Goal: Answer question/provide support: Share knowledge or assist other users

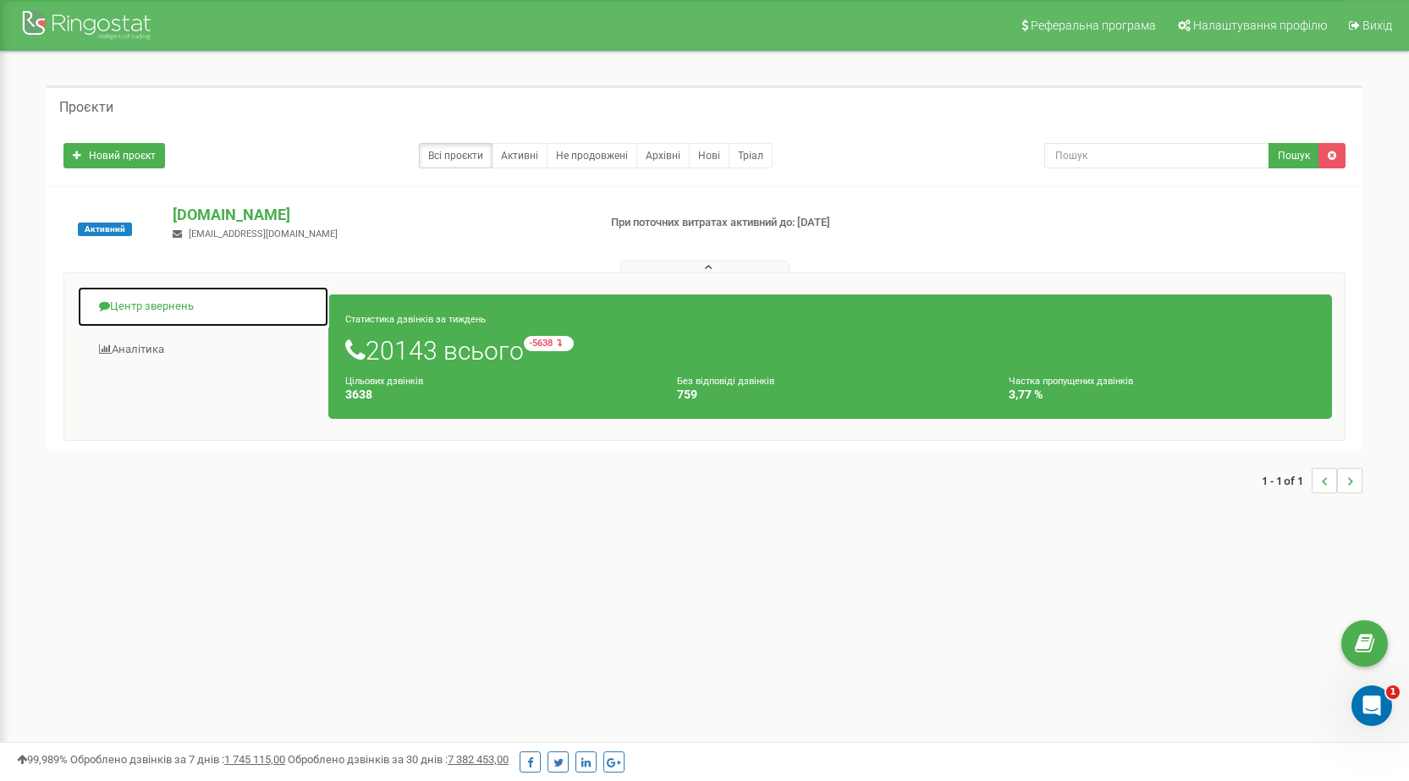
click at [152, 304] on link "Центр звернень" at bounding box center [203, 306] width 252 height 41
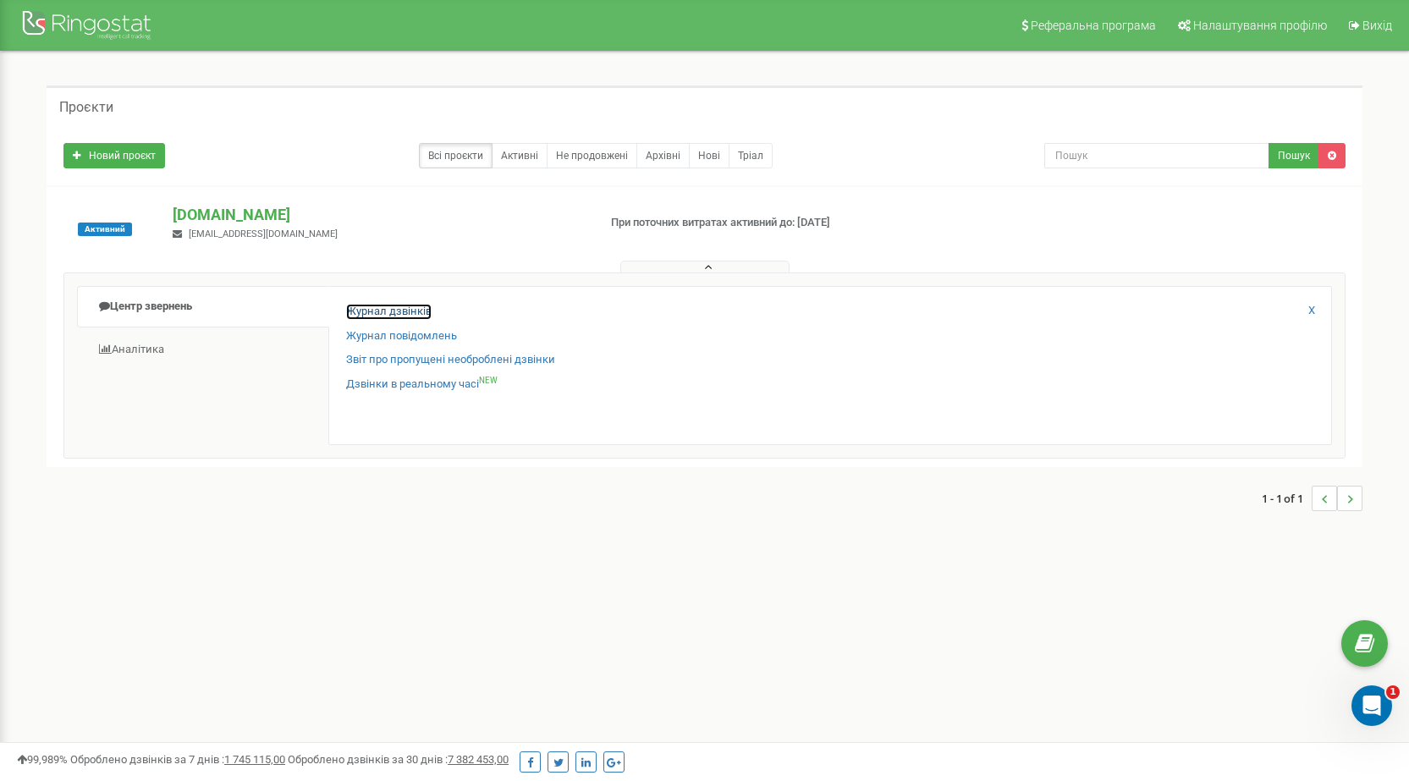
click at [361, 314] on link "Журнал дзвінків" at bounding box center [388, 312] width 85 height 16
click at [373, 306] on link "Журнал дзвінків" at bounding box center [388, 312] width 85 height 16
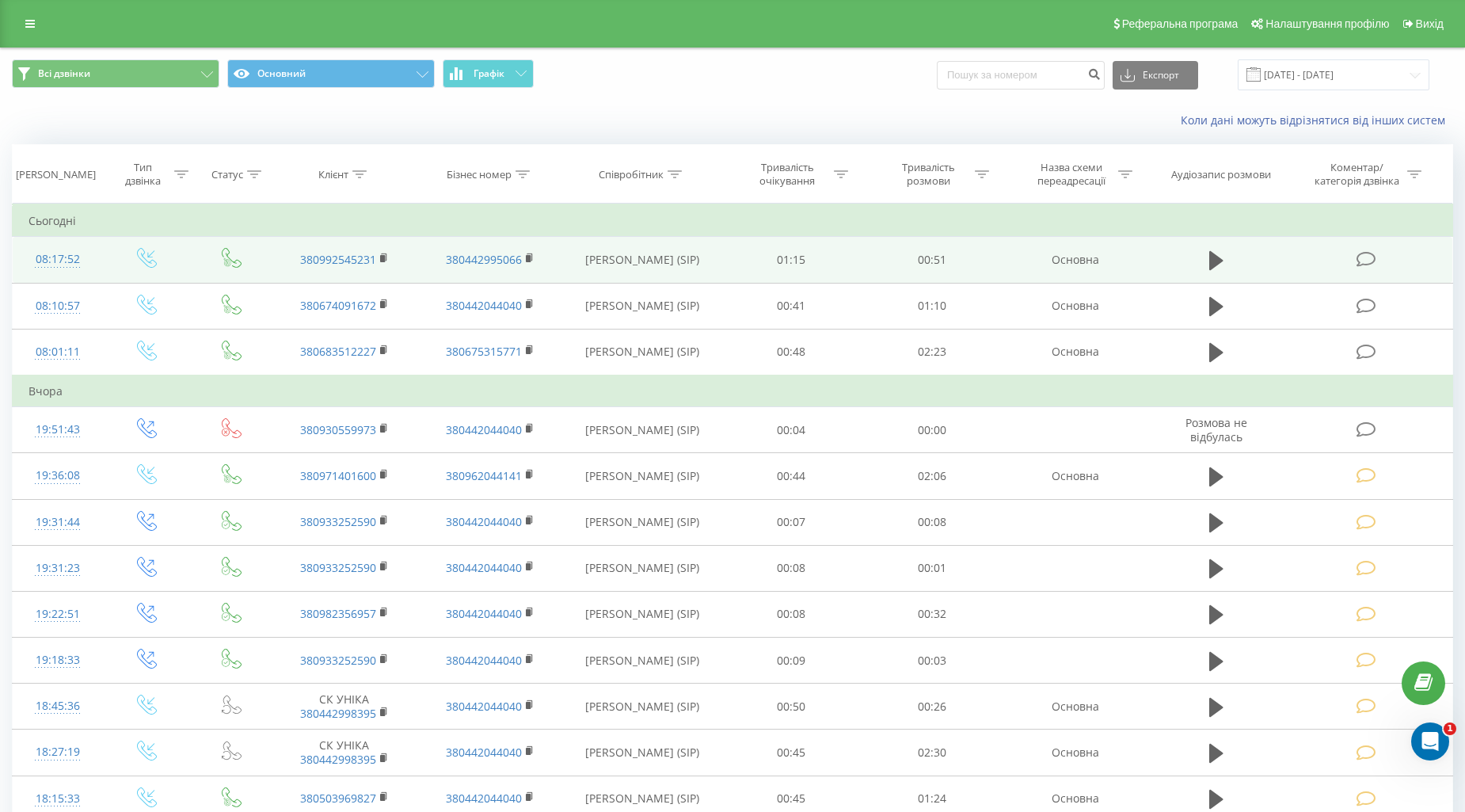
click at [1359, 260] on icon at bounding box center [1366, 259] width 20 height 17
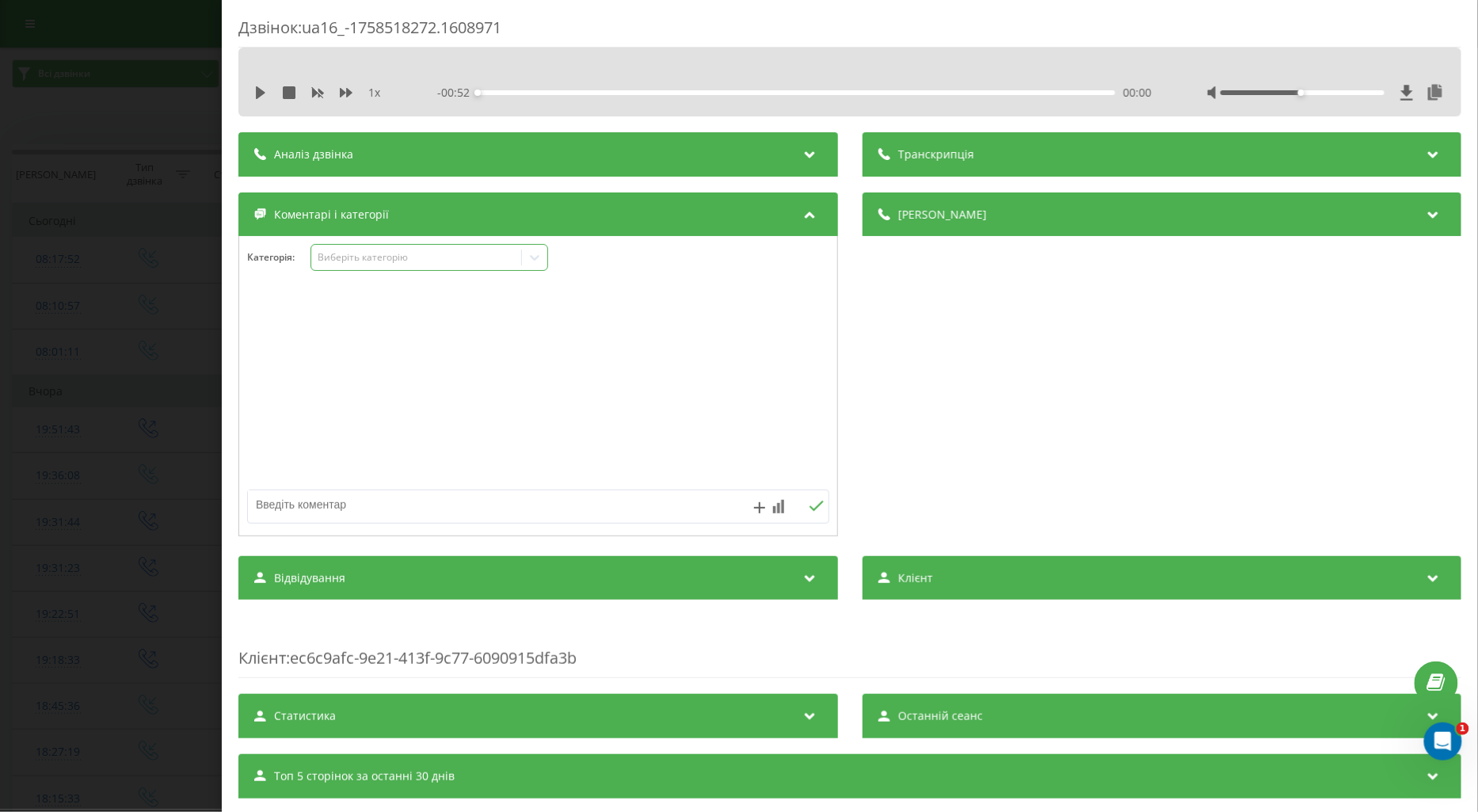
click at [344, 263] on div "Виберіть категорію" at bounding box center [417, 257] width 198 height 13
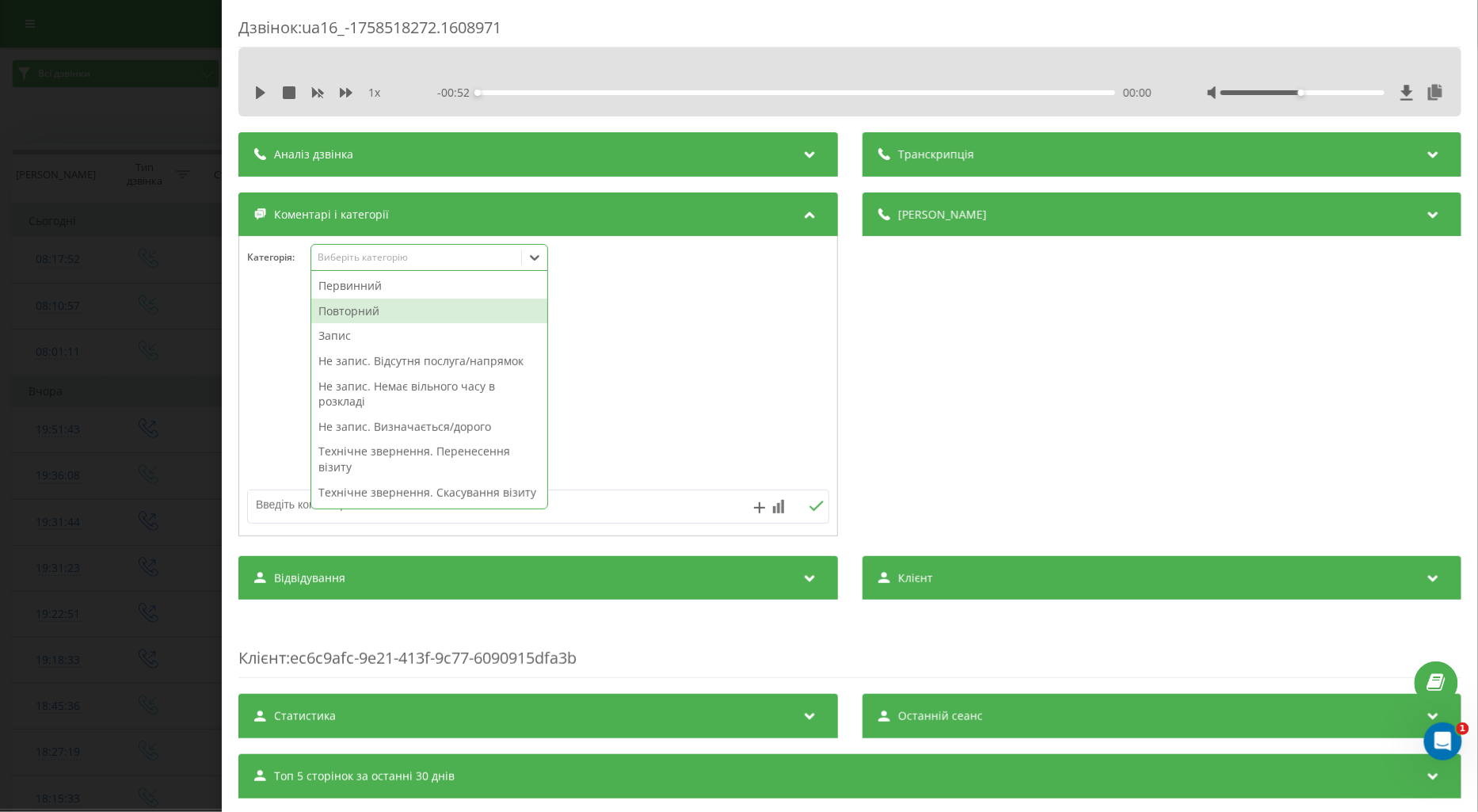
click at [370, 310] on div "Повторний" at bounding box center [430, 311] width 236 height 25
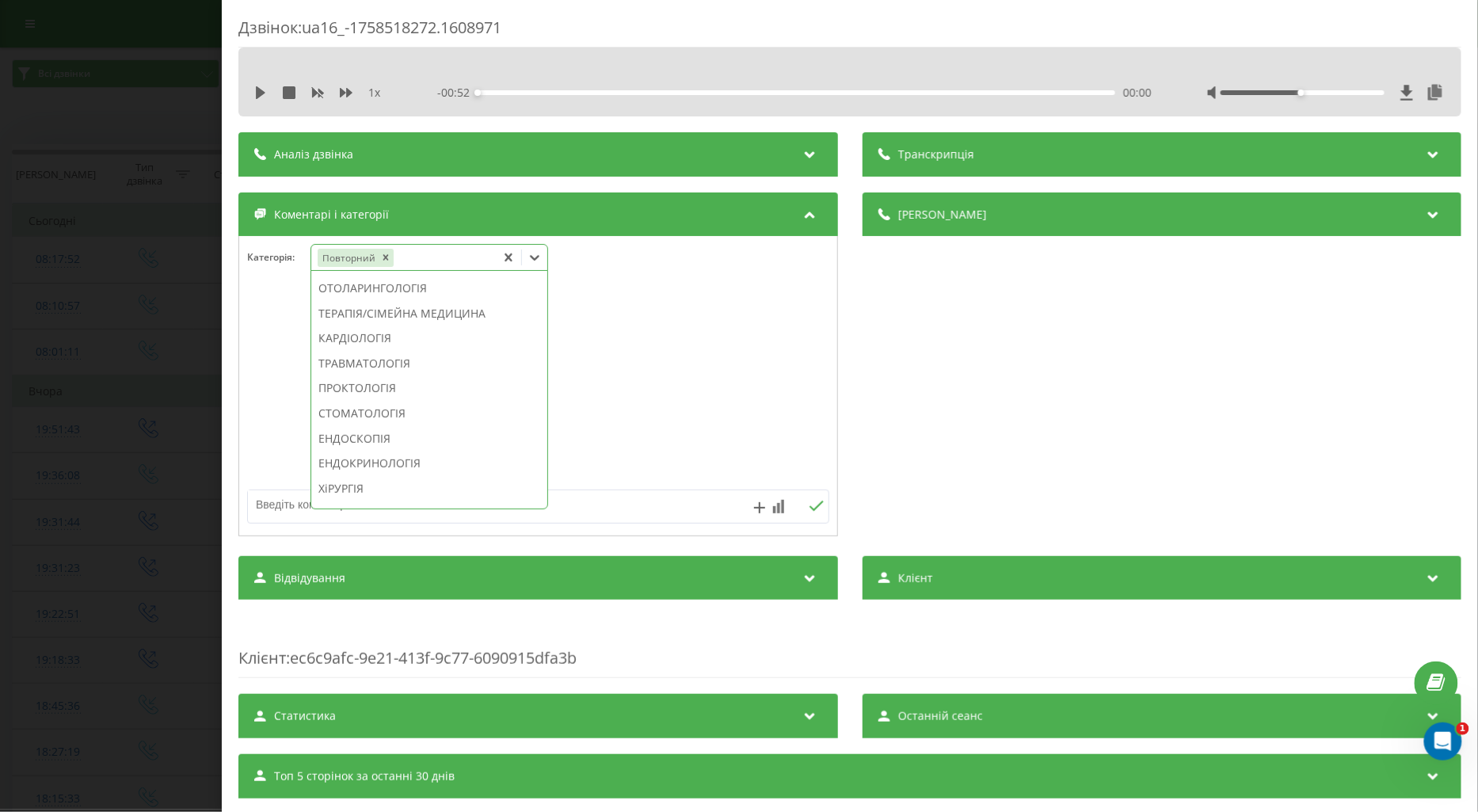
scroll to position [417, 0]
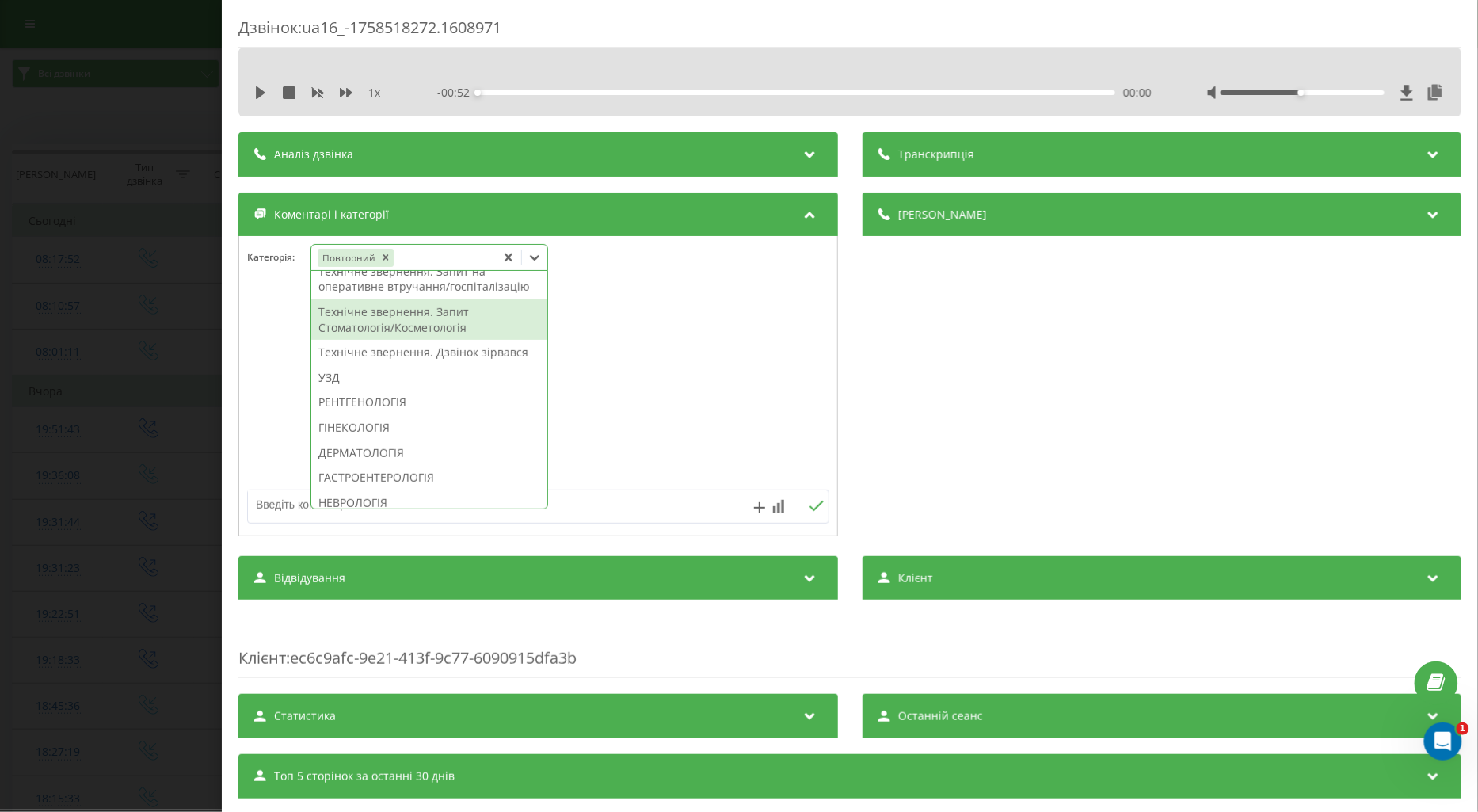
click at [374, 340] on div "Технічне звернення. Запит Стоматологія/Косметологія" at bounding box center [430, 319] width 236 height 40
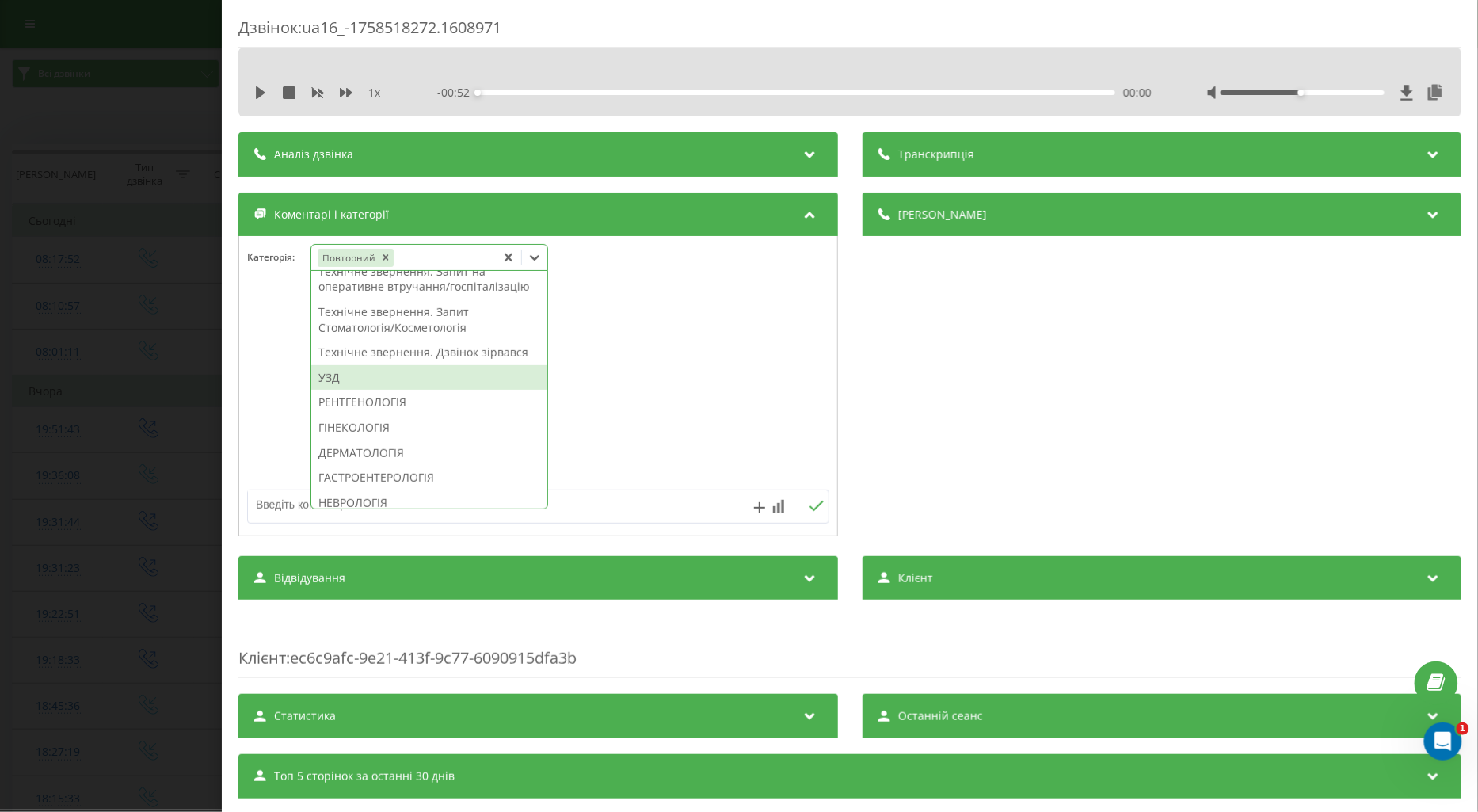
scroll to position [310, 0]
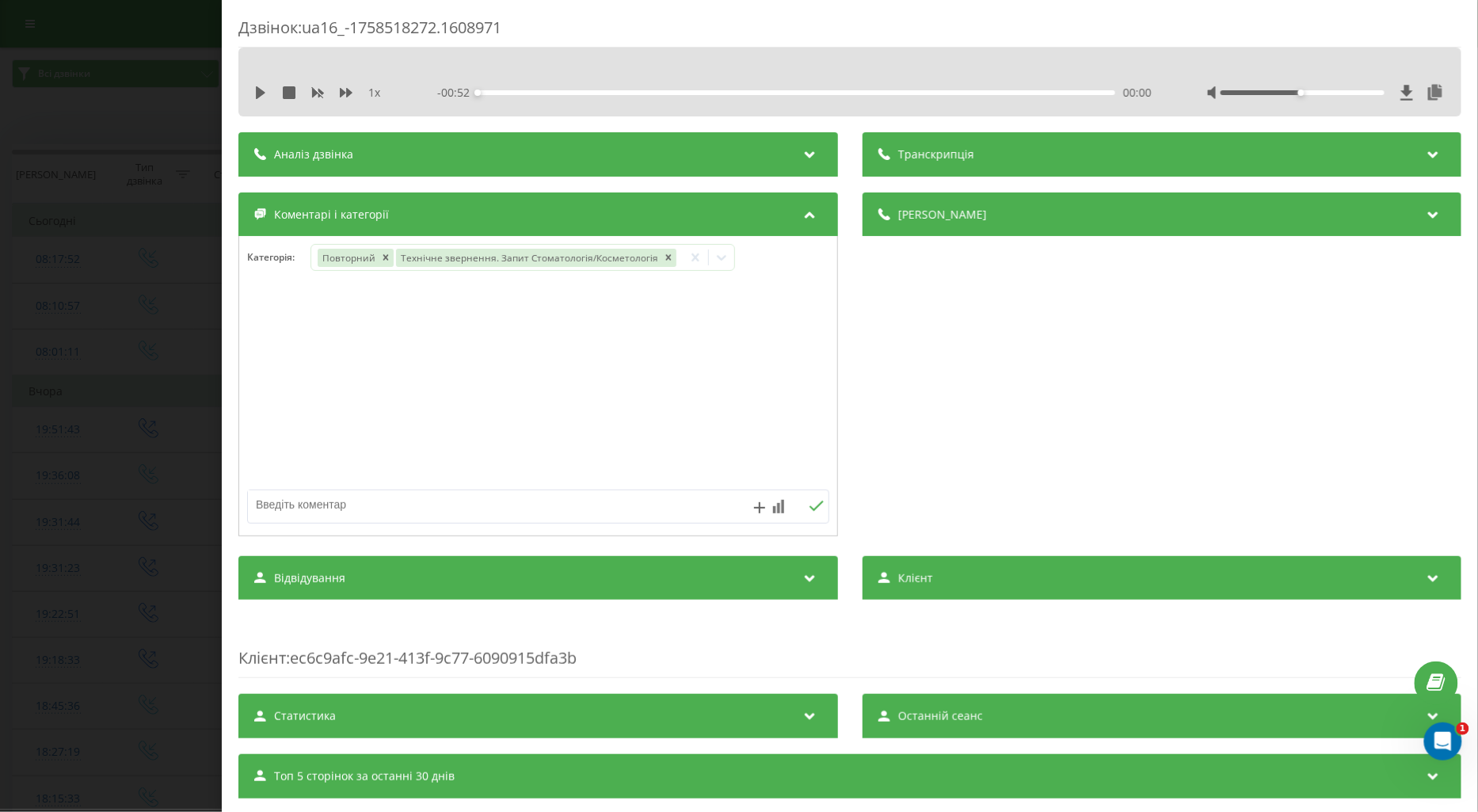
click at [286, 376] on div at bounding box center [538, 385] width 598 height 190
click at [92, 360] on div "Дзвінок : ua16_-1758518272.1608971 1 x - 00:52 00:00 00:00 Транскрипція Для AI-…" at bounding box center [739, 406] width 1478 height 812
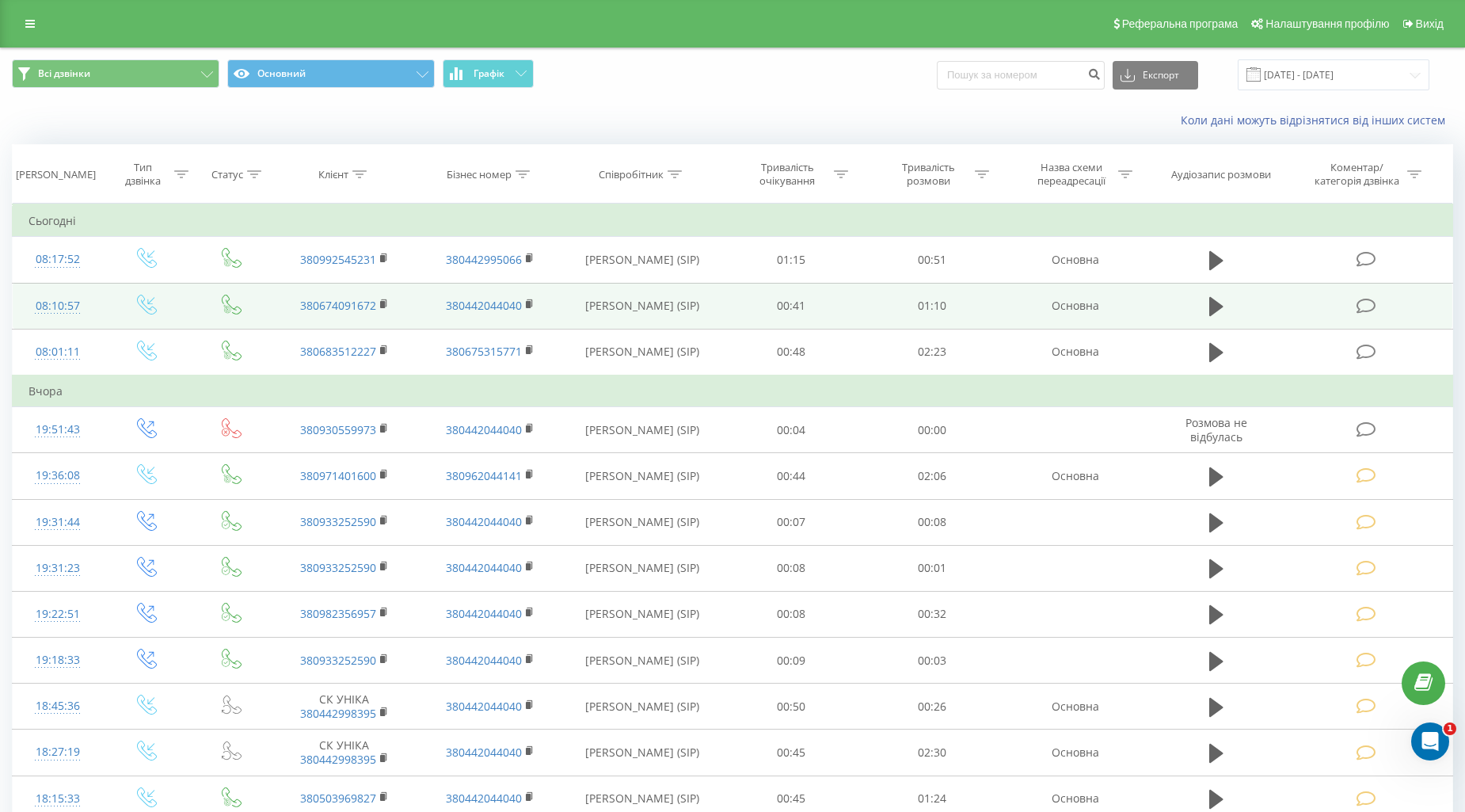
click at [1359, 307] on icon at bounding box center [1366, 306] width 20 height 17
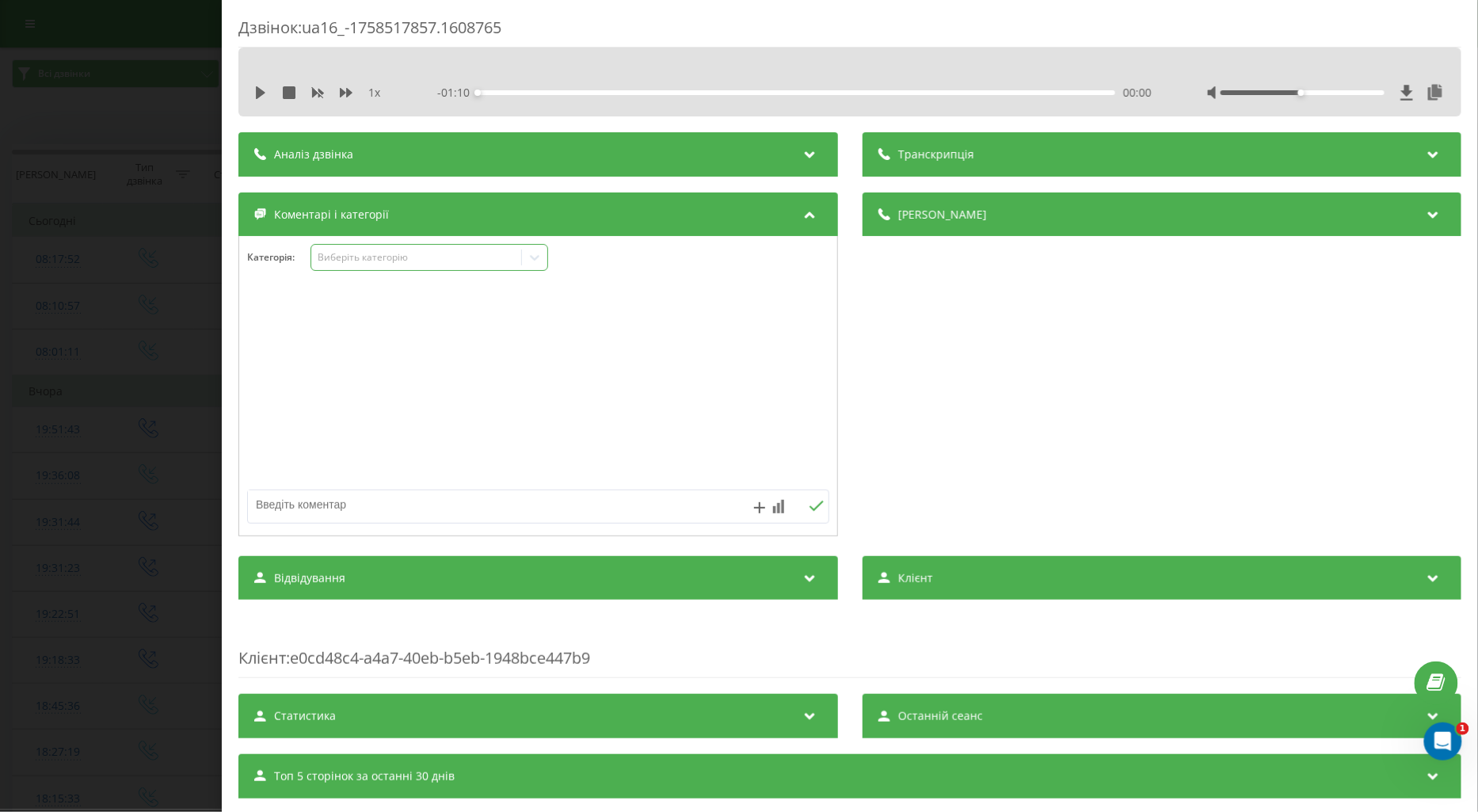
click at [346, 255] on div "Виберіть категорію" at bounding box center [417, 257] width 198 height 13
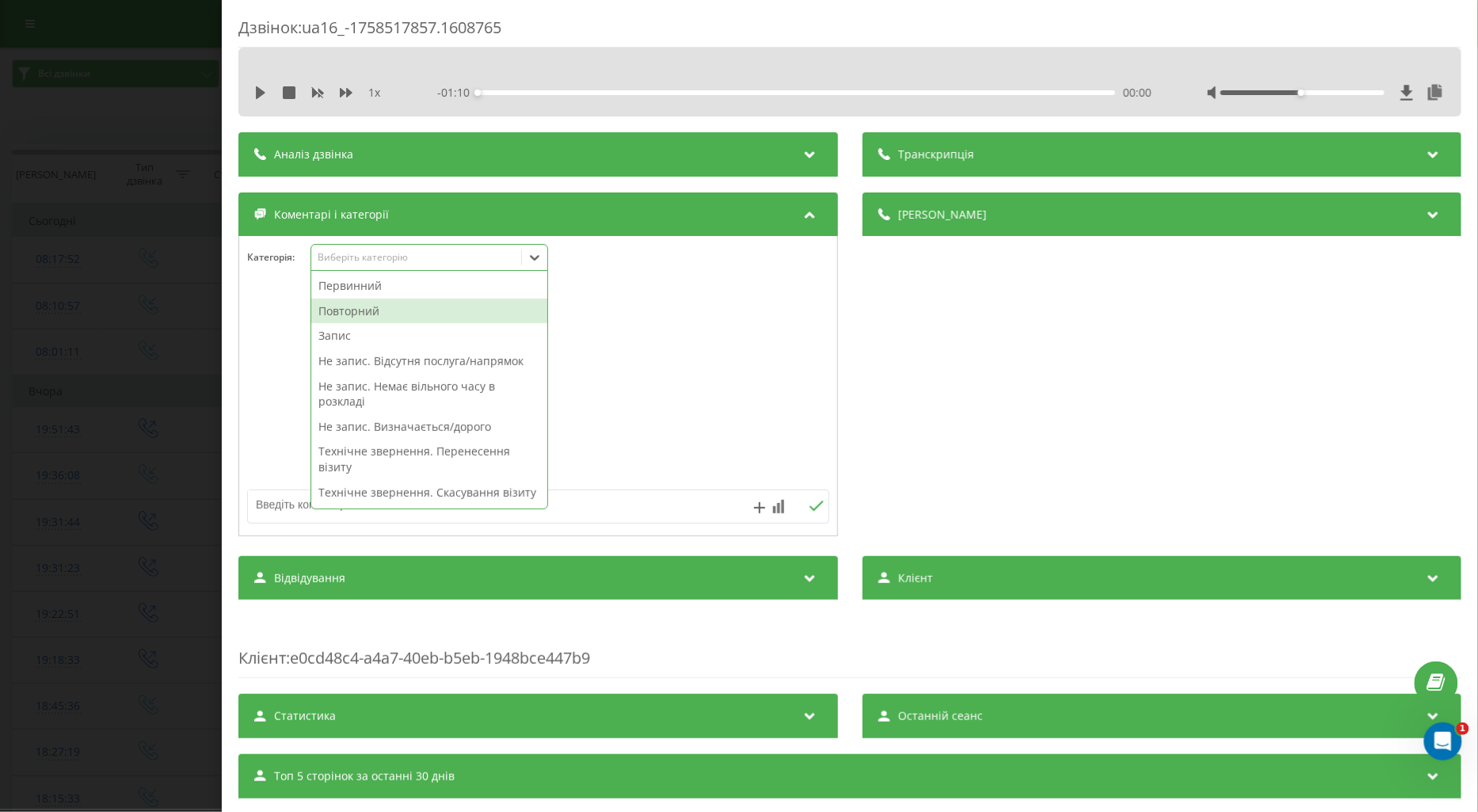
click at [379, 313] on div "Повторний" at bounding box center [430, 311] width 236 height 25
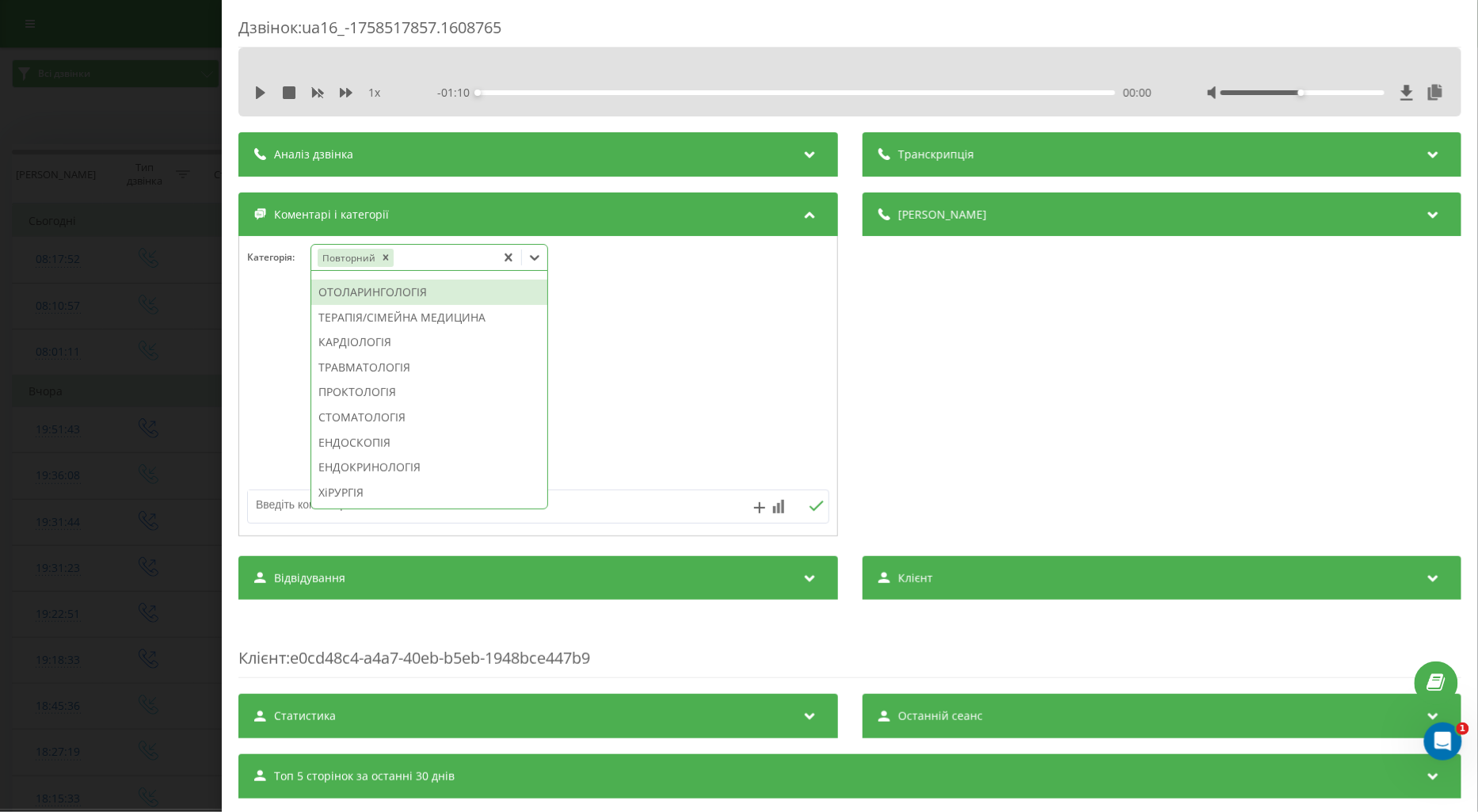
scroll to position [766, 0]
click at [446, 242] on div "ТЕРАПІЯ/СІМЕЙНА МЕДИЦИНА" at bounding box center [430, 229] width 236 height 25
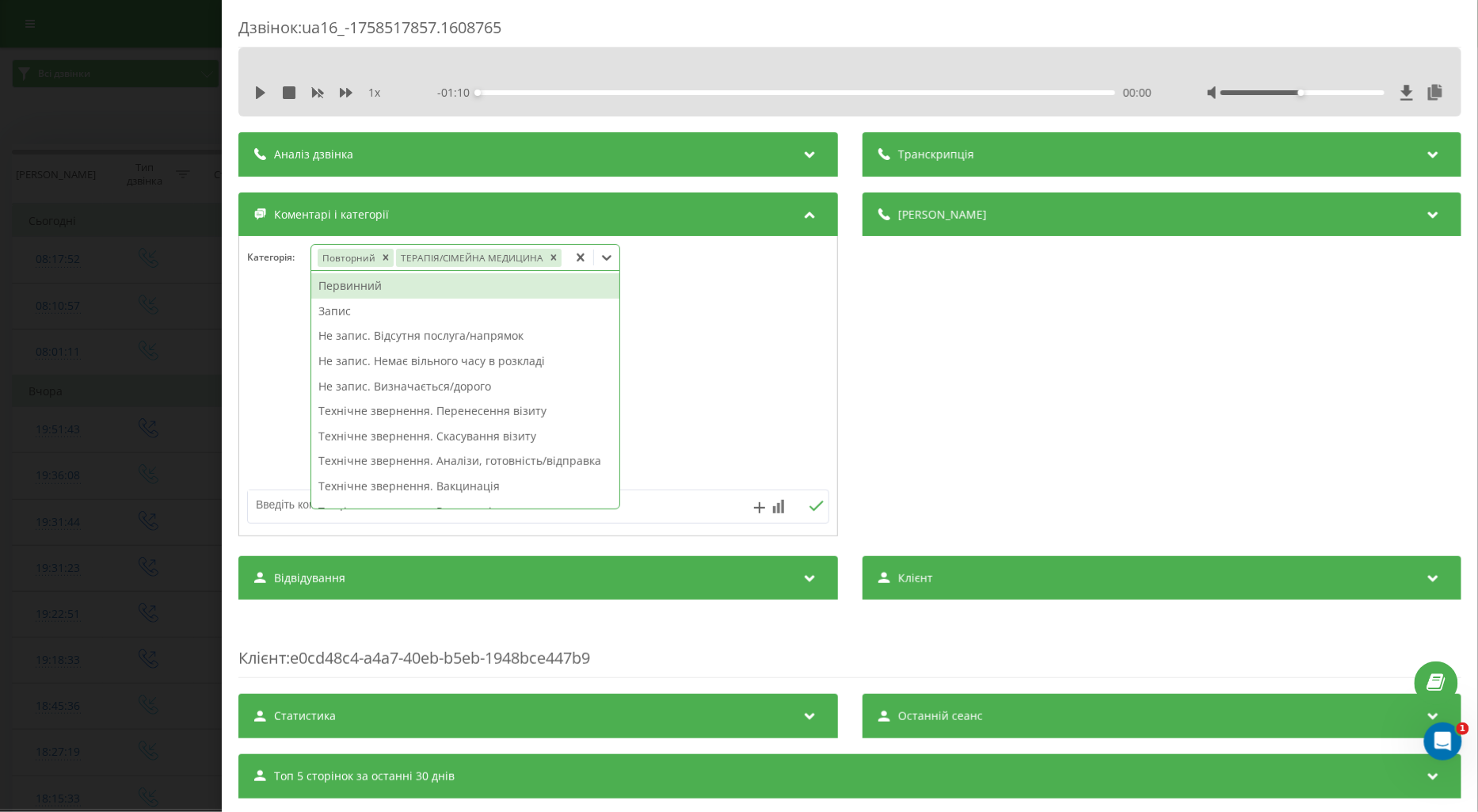
click at [335, 312] on div "Запис" at bounding box center [465, 311] width 308 height 25
click at [271, 355] on div at bounding box center [538, 385] width 598 height 190
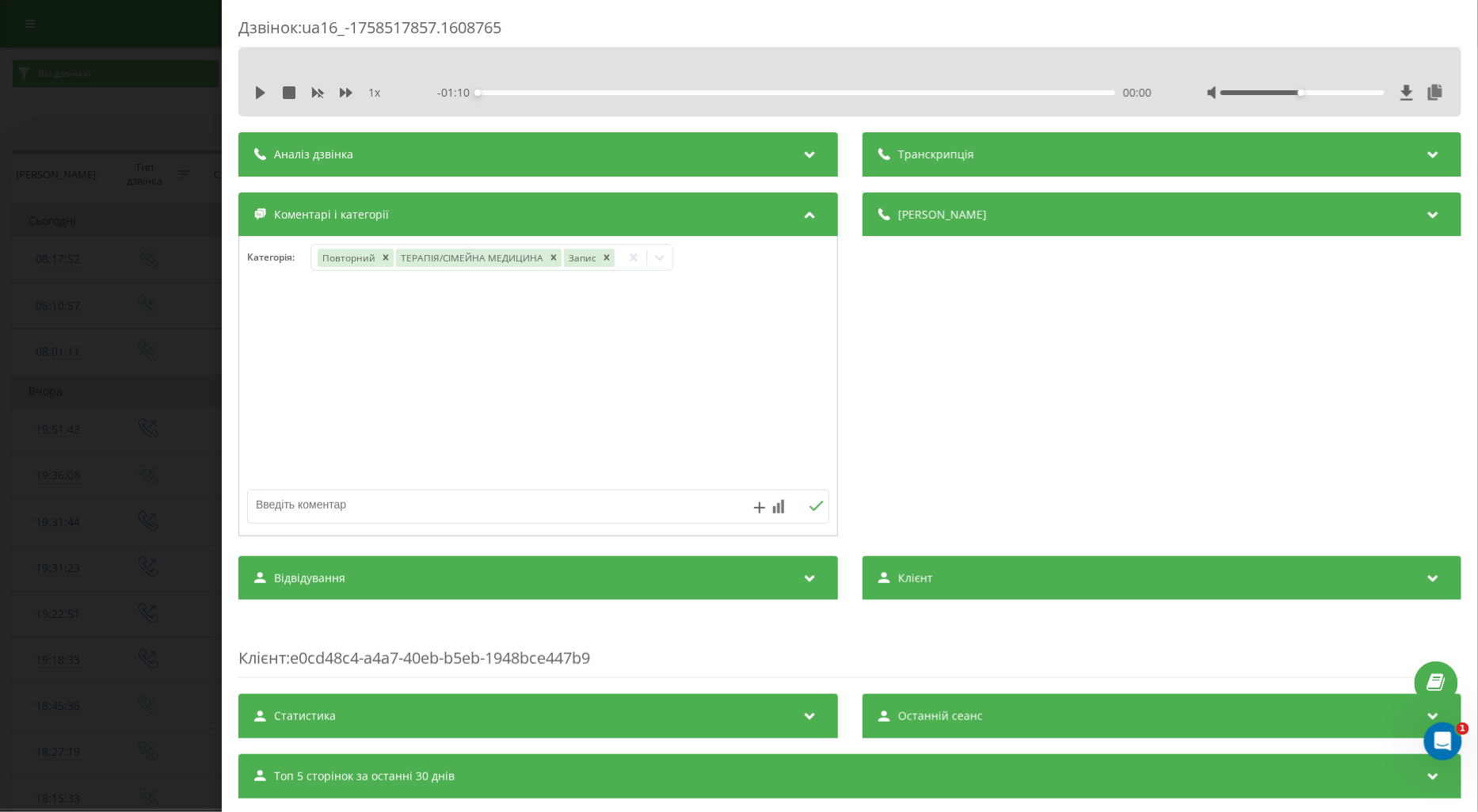
click at [149, 358] on div "Дзвінок : ua16_-1758517857.1608765 1 x - 01:10 00:00 00:00 Транскрипція Для AI-…" at bounding box center [739, 406] width 1478 height 812
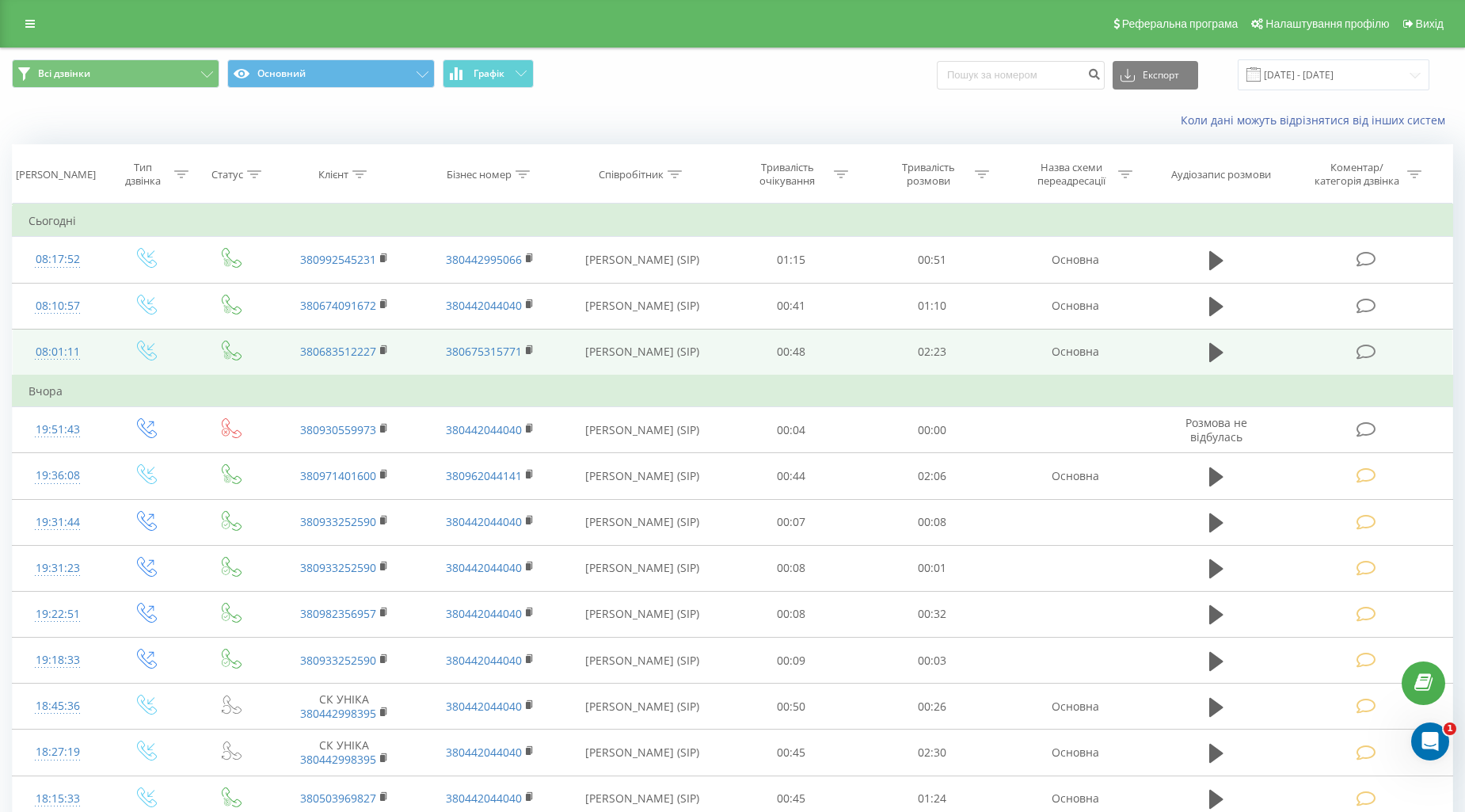
click at [1358, 344] on icon at bounding box center [1366, 352] width 20 height 17
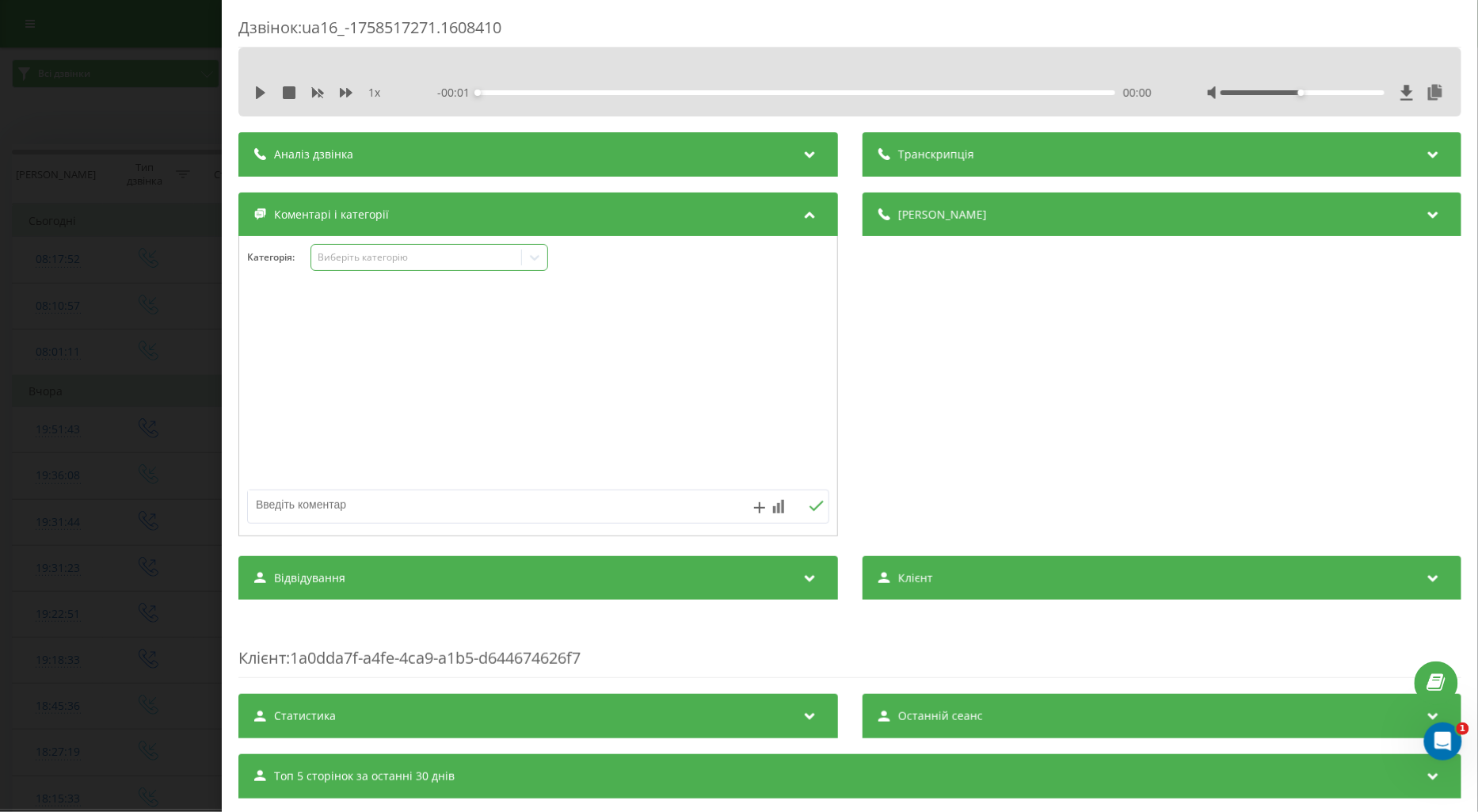
click at [334, 266] on div "Виберіть категорію" at bounding box center [417, 257] width 210 height 15
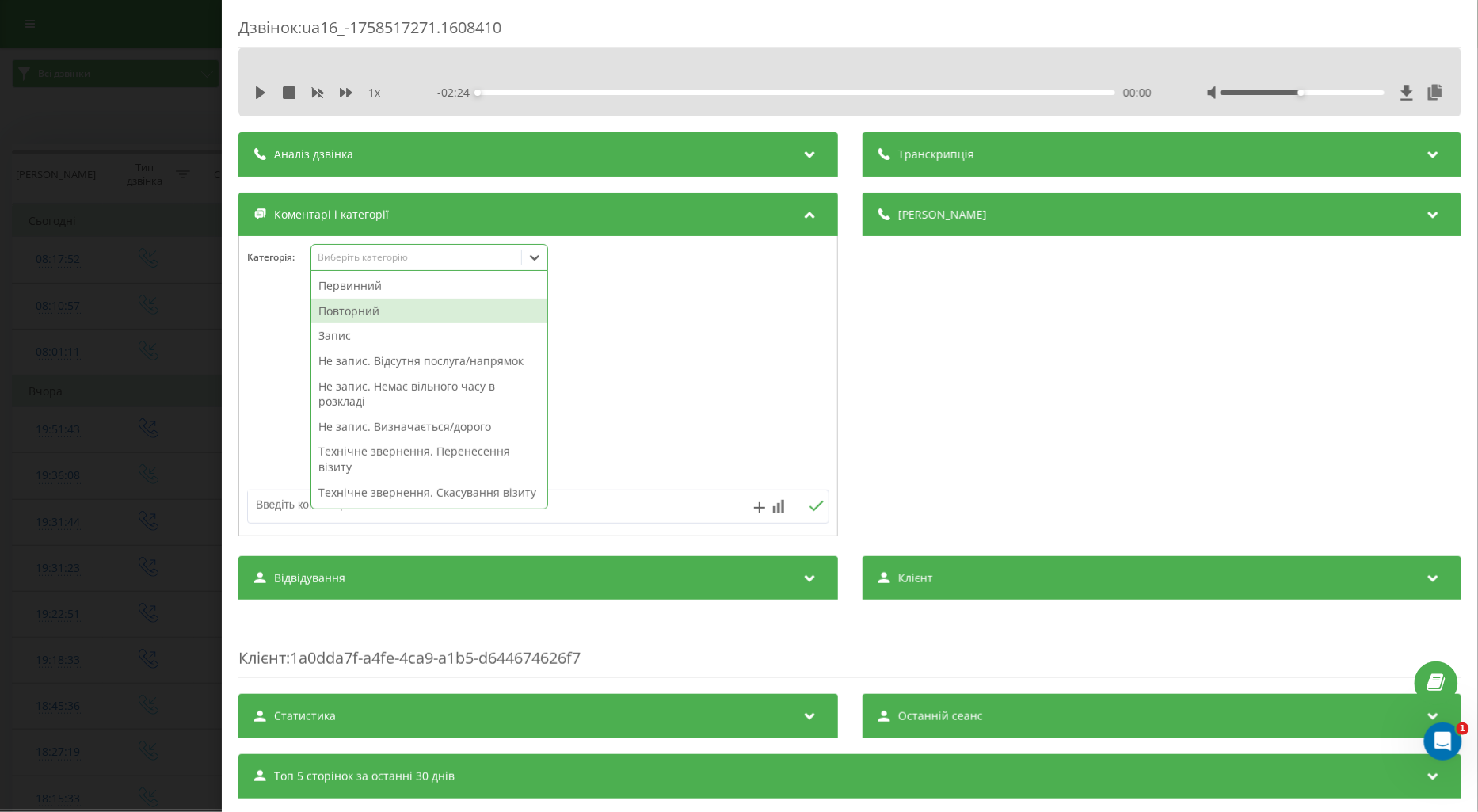
click at [369, 312] on div "Повторний" at bounding box center [430, 311] width 236 height 25
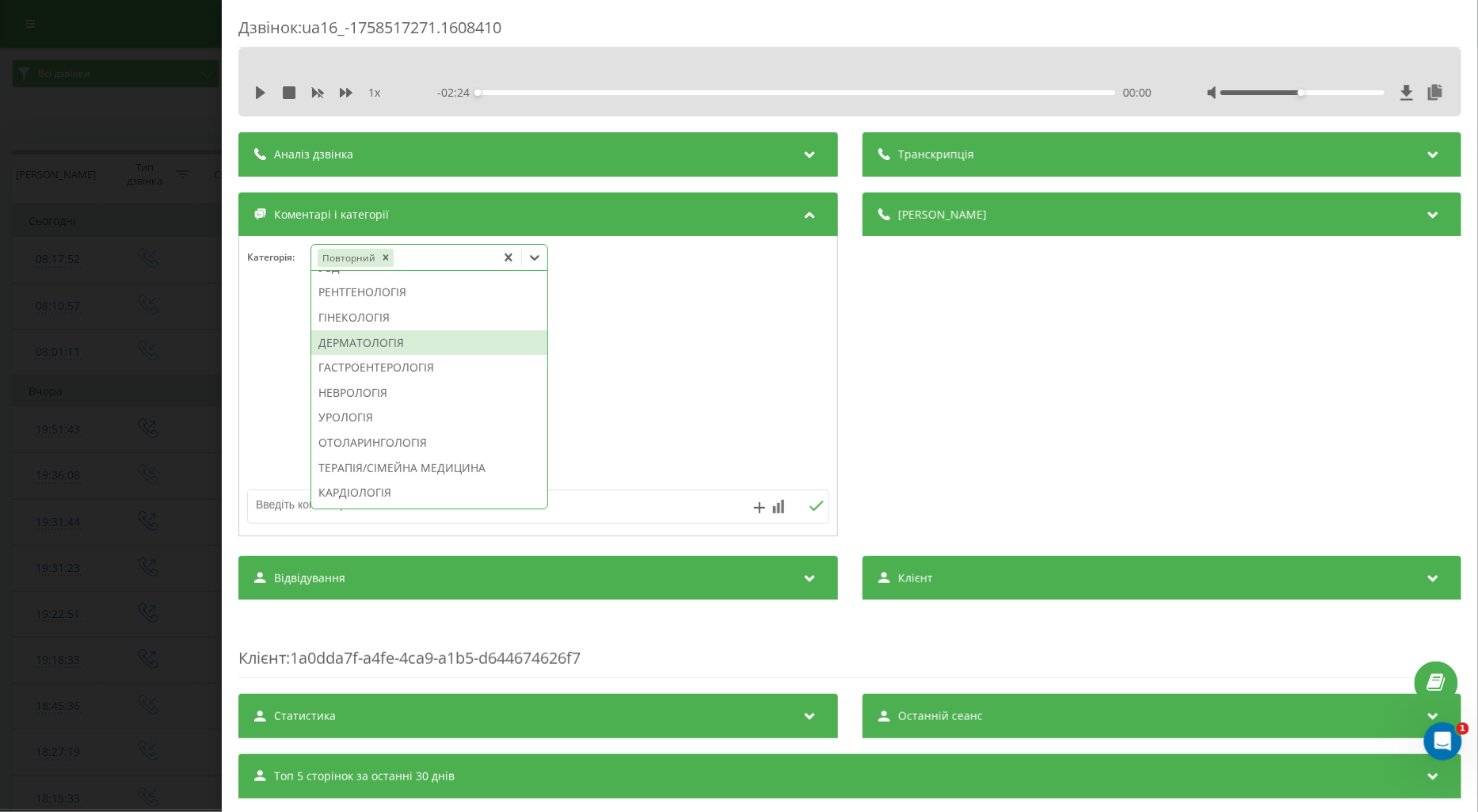
scroll to position [616, 0]
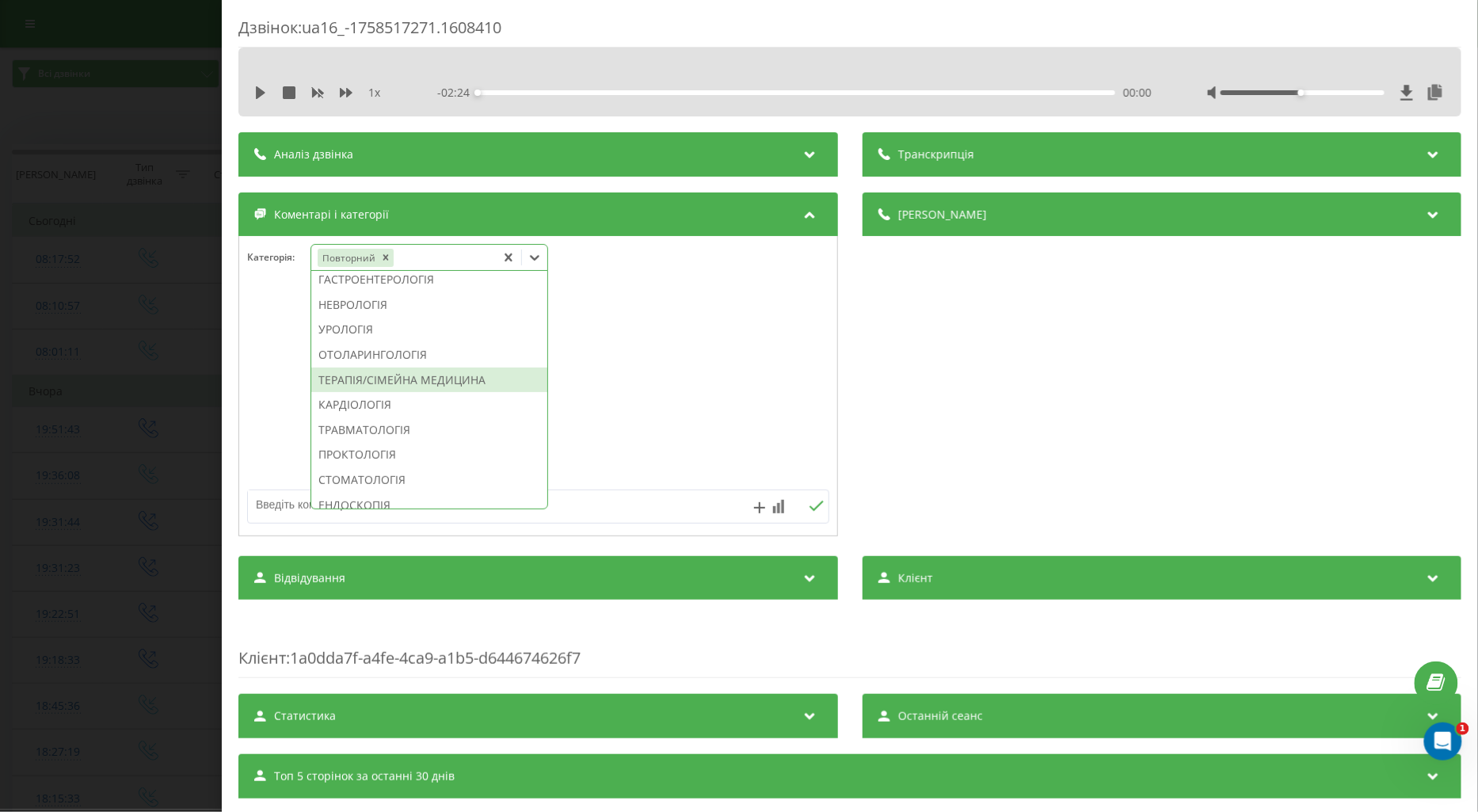
click at [428, 393] on div "ТЕРАПІЯ/СІМЕЙНА МЕДИЦИНА" at bounding box center [430, 380] width 236 height 25
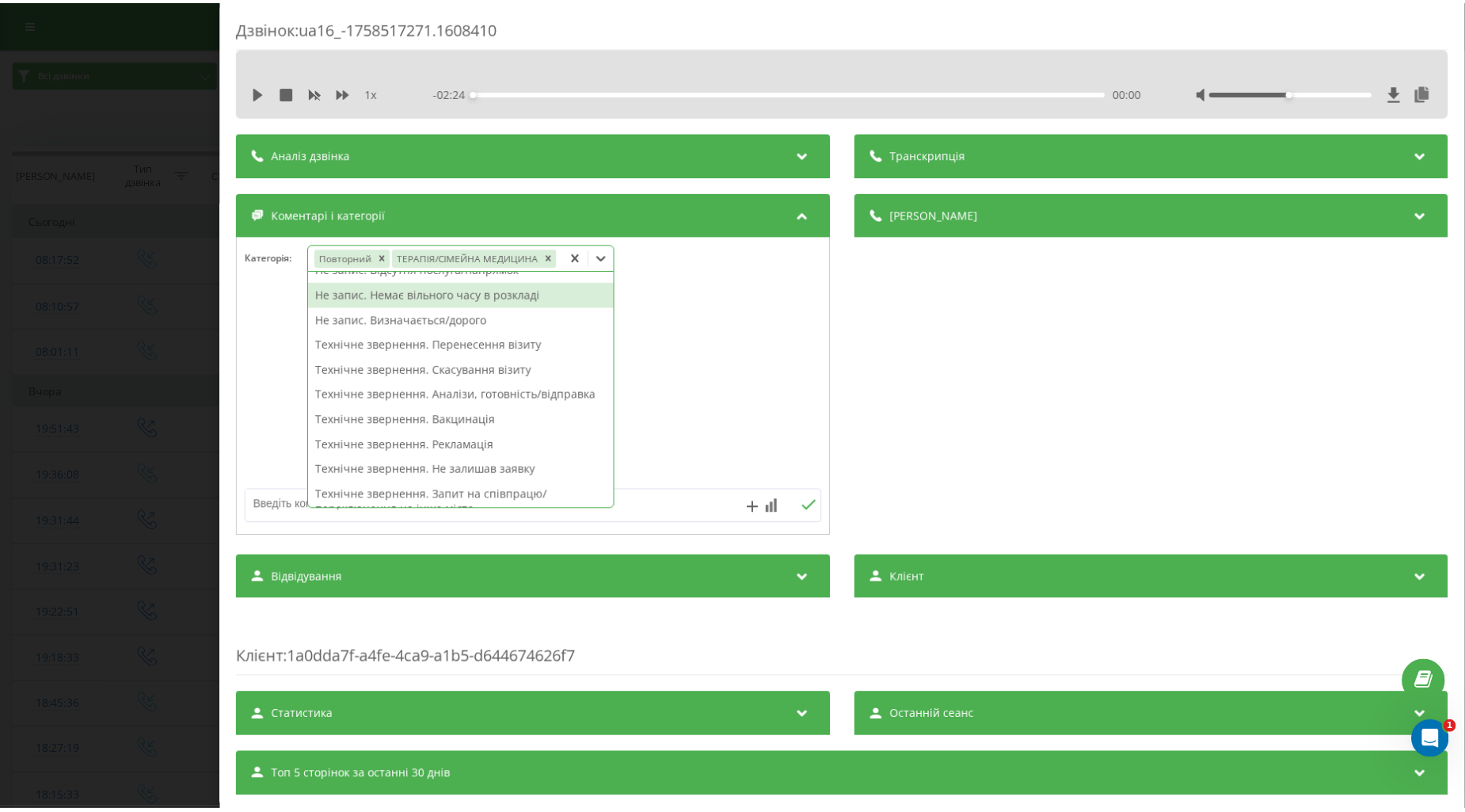
scroll to position [0, 0]
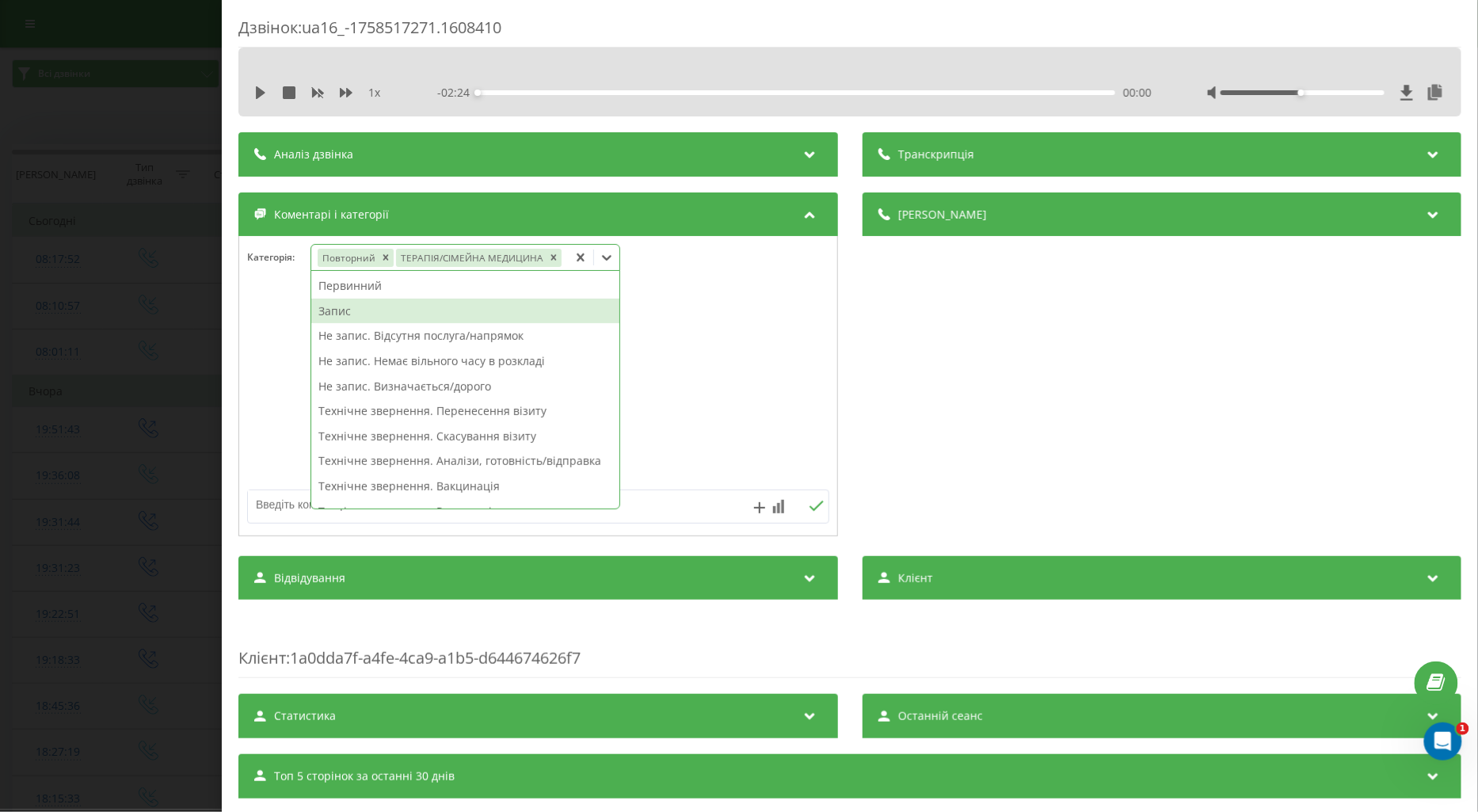
click at [334, 312] on div "Запис" at bounding box center [465, 311] width 308 height 25
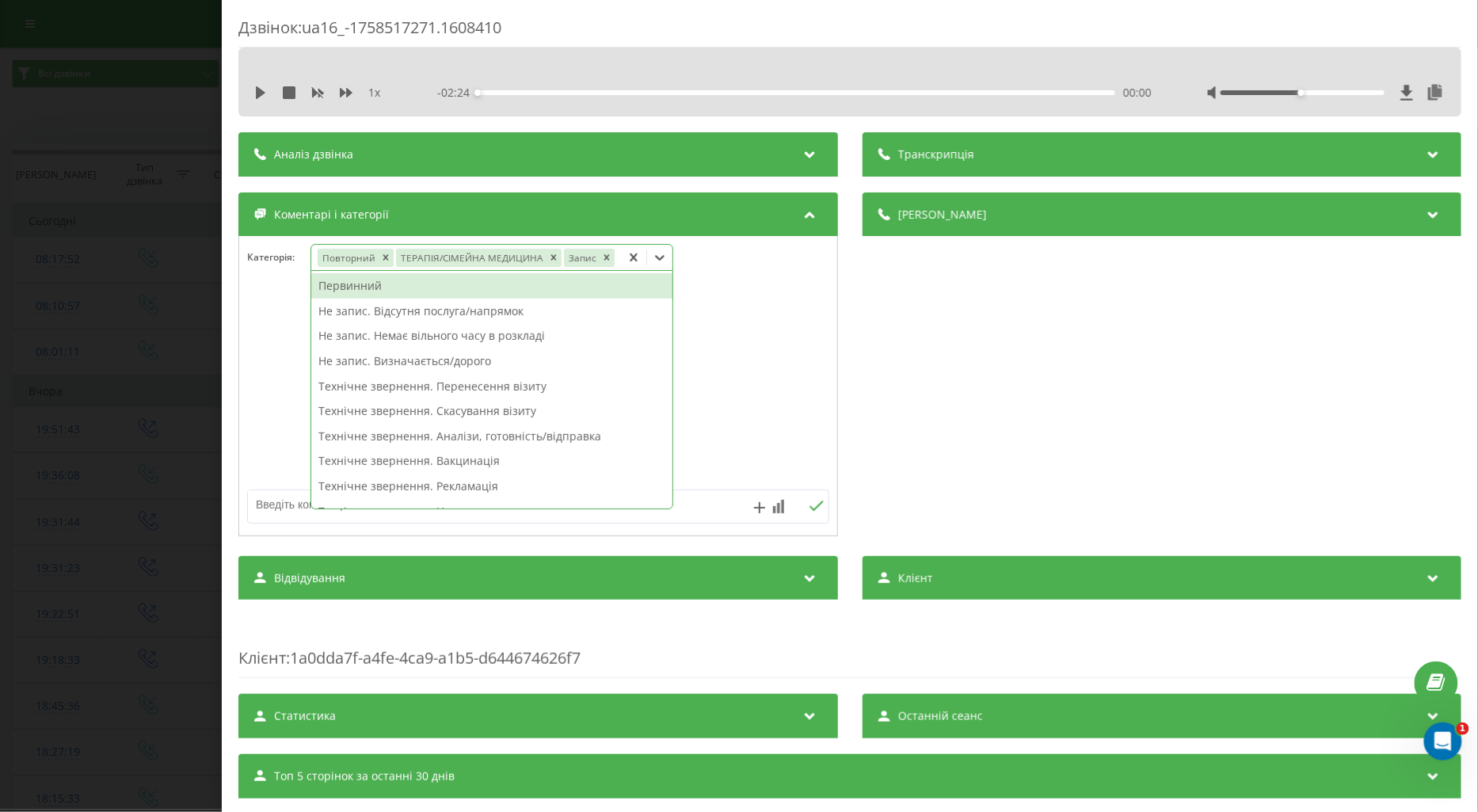
click at [277, 341] on div at bounding box center [538, 385] width 598 height 190
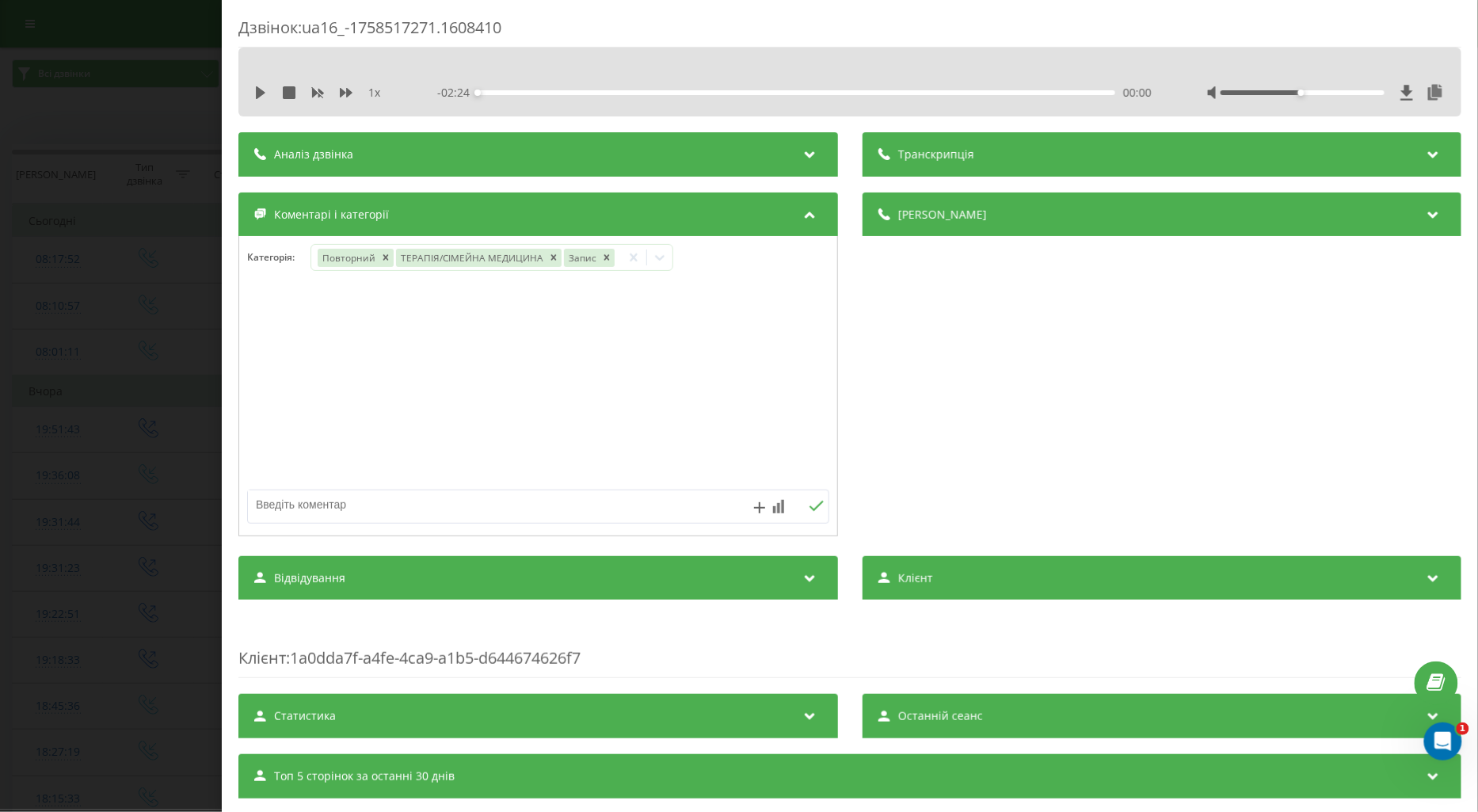
click at [143, 377] on div "Дзвінок : ua16_-1758517271.1608410 1 x - 02:24 00:00 00:00 Транскрипція Для AI-…" at bounding box center [739, 406] width 1478 height 812
